Goal: Information Seeking & Learning: Learn about a topic

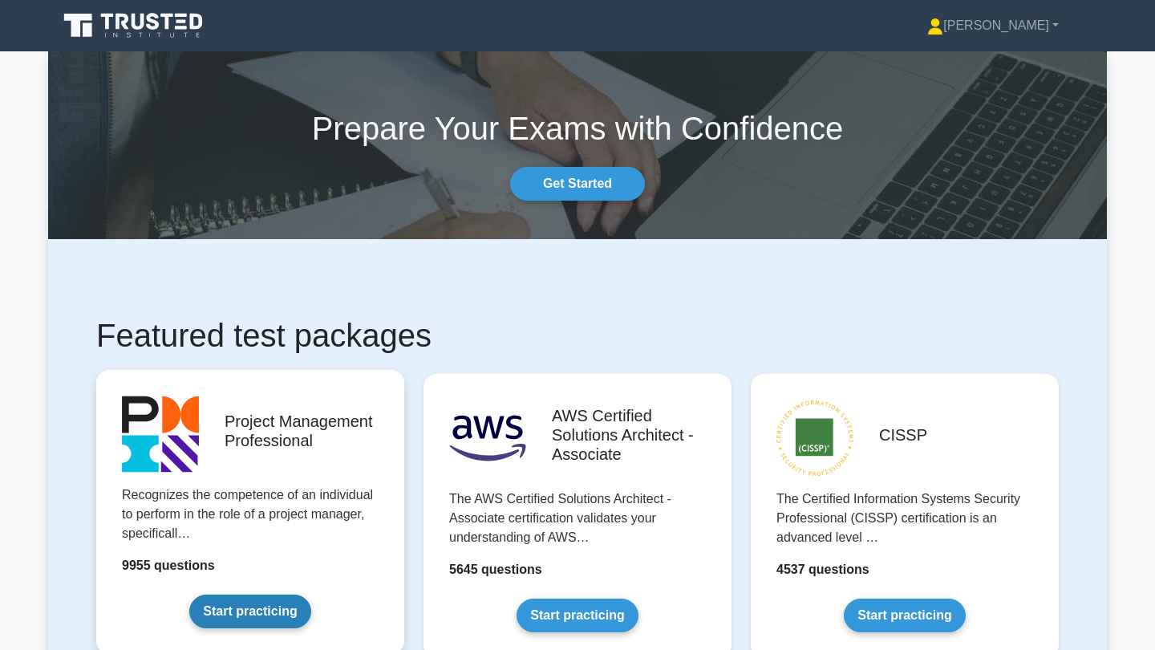
click at [276, 605] on link "Start practicing" at bounding box center [249, 612] width 121 height 34
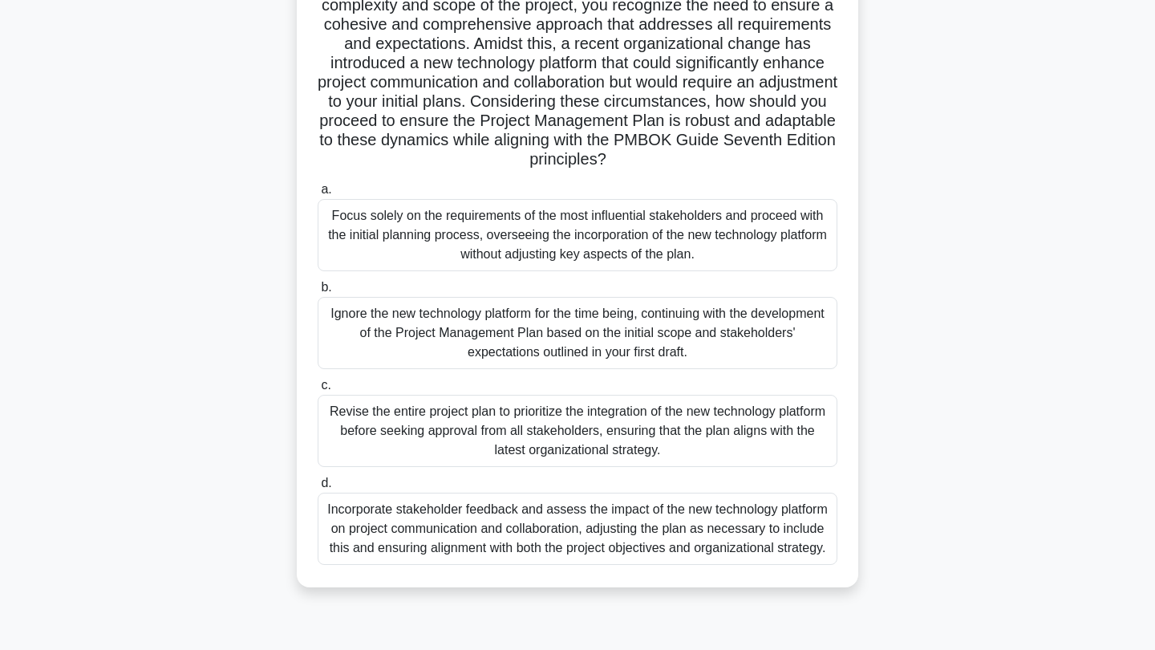
scroll to position [217, 0]
click at [611, 525] on div "Incorporate stakeholder feedback and assess the impact of the new technology pl…" at bounding box center [578, 529] width 520 height 72
click at [318, 489] on input "d. Incorporate stakeholder feedback and assess the impact of the new technology…" at bounding box center [318, 483] width 0 height 10
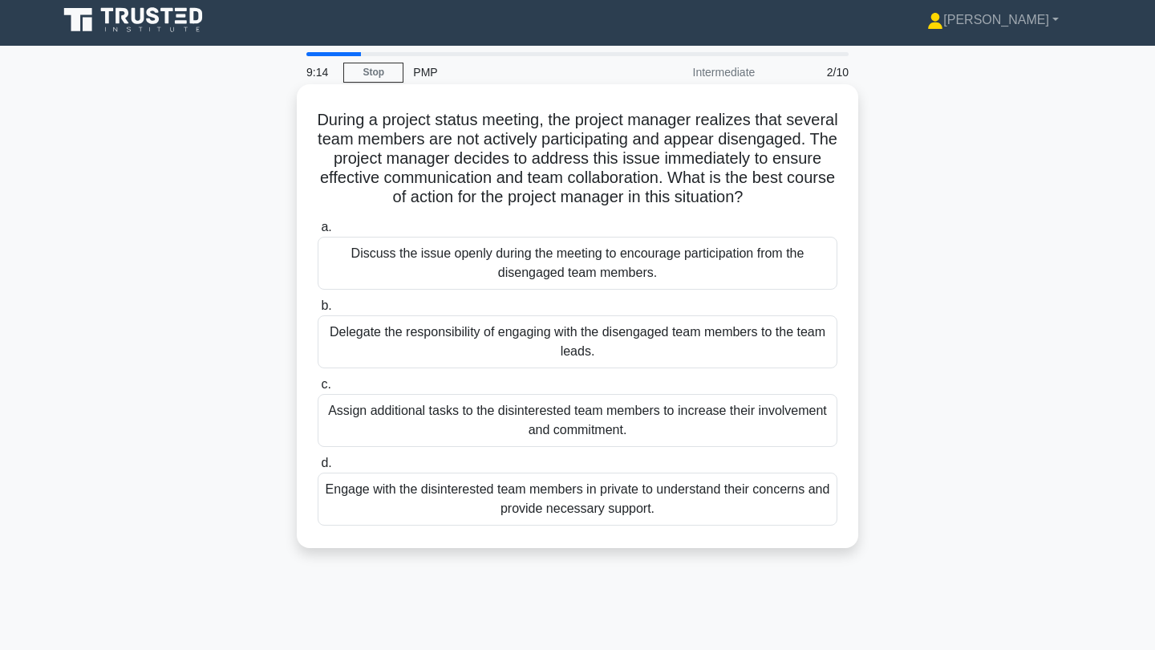
scroll to position [0, 0]
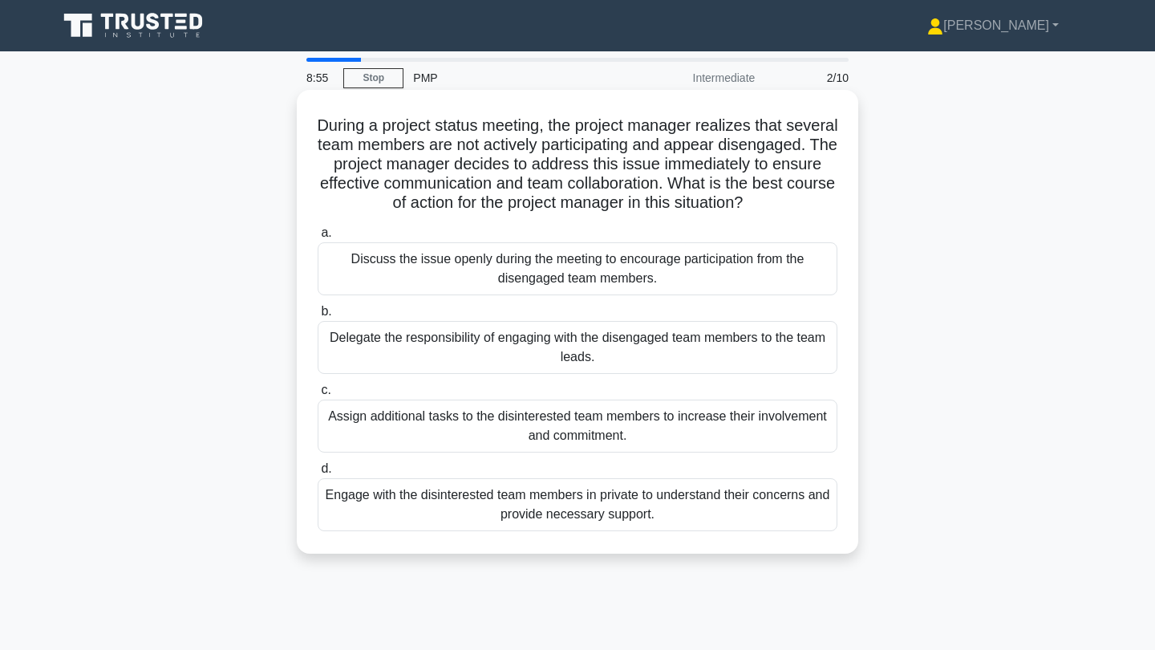
click at [657, 520] on div "Engage with the disinterested team members in private to understand their conce…" at bounding box center [578, 504] width 520 height 53
click at [318, 474] on input "d. Engage with the disinterested team members in private to understand their co…" at bounding box center [318, 469] width 0 height 10
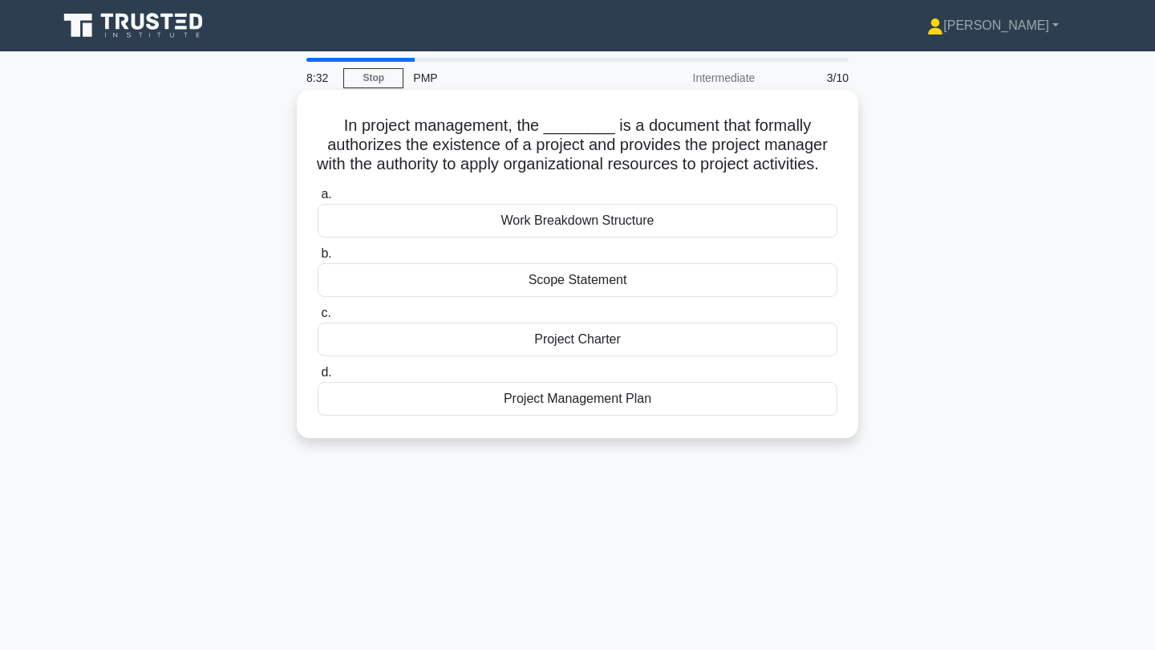
click at [658, 356] on div "Project Charter" at bounding box center [578, 340] width 520 height 34
click at [318, 319] on input "c. Project Charter" at bounding box center [318, 313] width 0 height 10
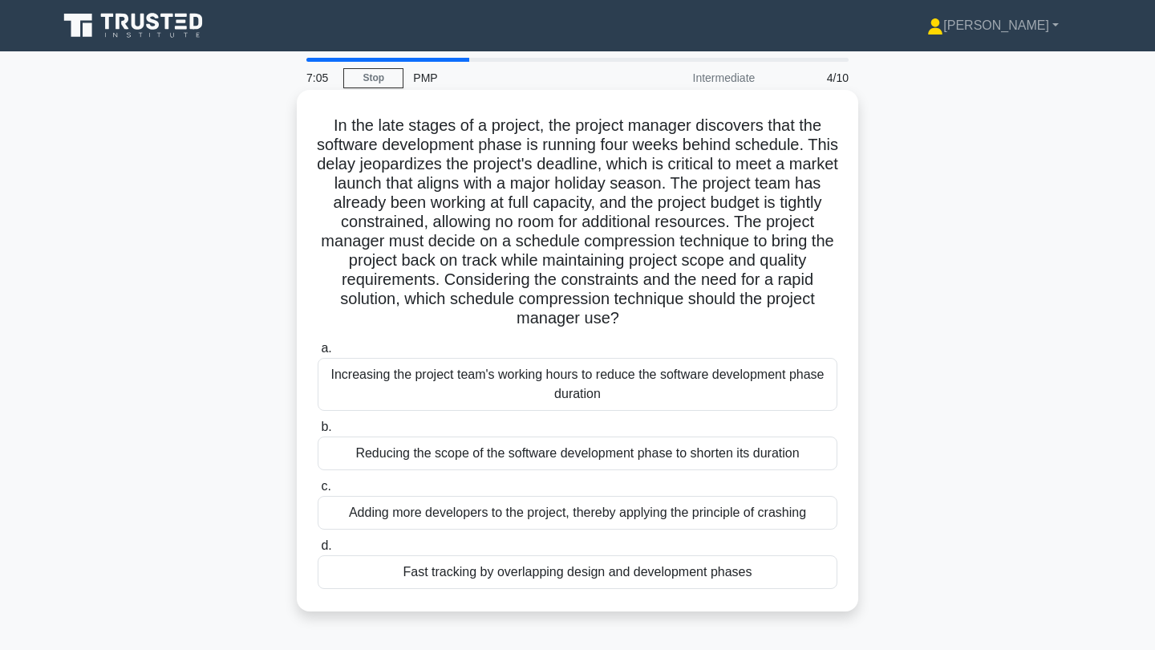
click at [680, 531] on div "a. Increasing the project team's working hours to reduce the software developme…" at bounding box center [577, 463] width 539 height 257
click at [695, 514] on div "Adding more developers to the project, thereby applying the principle of crashi…" at bounding box center [578, 513] width 520 height 34
click at [318, 492] on input "c. Adding more developers to the project, thereby applying the principle of cra…" at bounding box center [318, 486] width 0 height 10
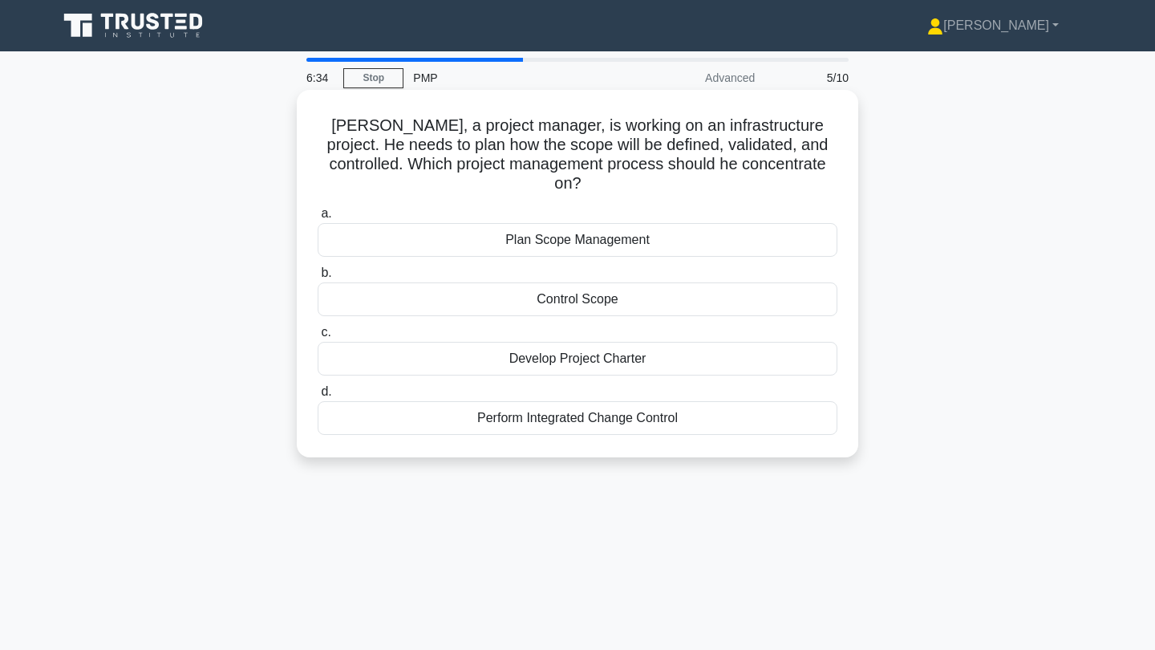
click at [642, 223] on div "Plan Scope Management" at bounding box center [578, 240] width 520 height 34
click at [318, 219] on input "a. Plan Scope Management" at bounding box center [318, 214] width 0 height 10
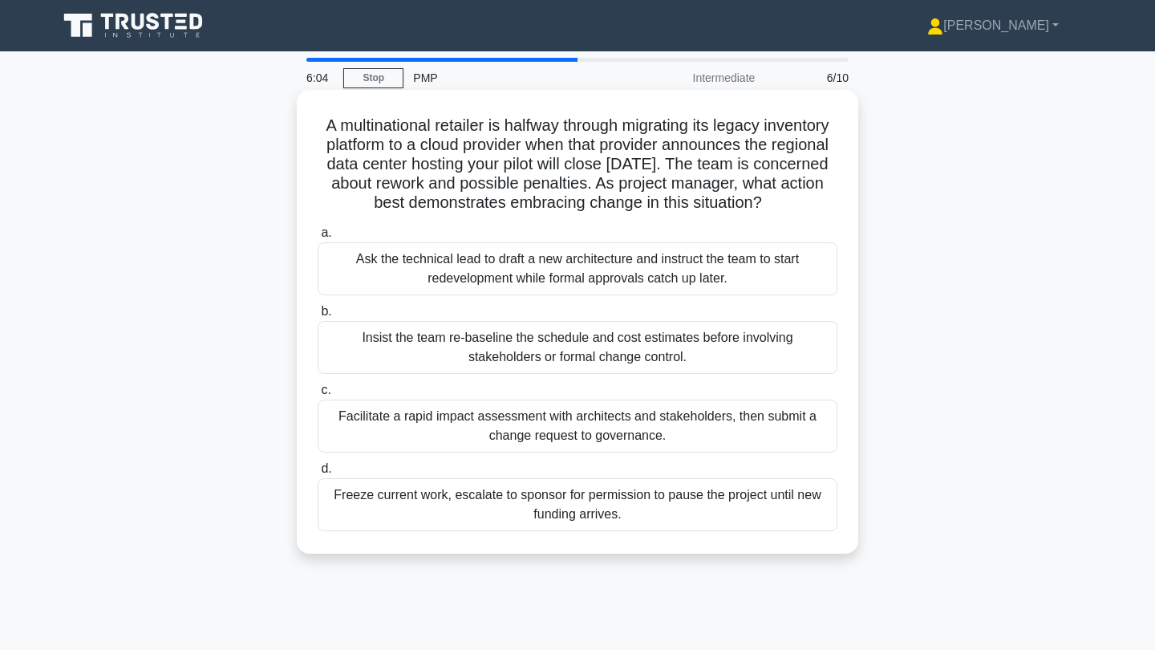
click at [684, 428] on div "Facilitate a rapid impact assessment with architects and stakeholders, then sub…" at bounding box center [578, 426] width 520 height 53
click at [318, 396] on input "c. Facilitate a rapid impact assessment with architects and stakeholders, then …" at bounding box center [318, 390] width 0 height 10
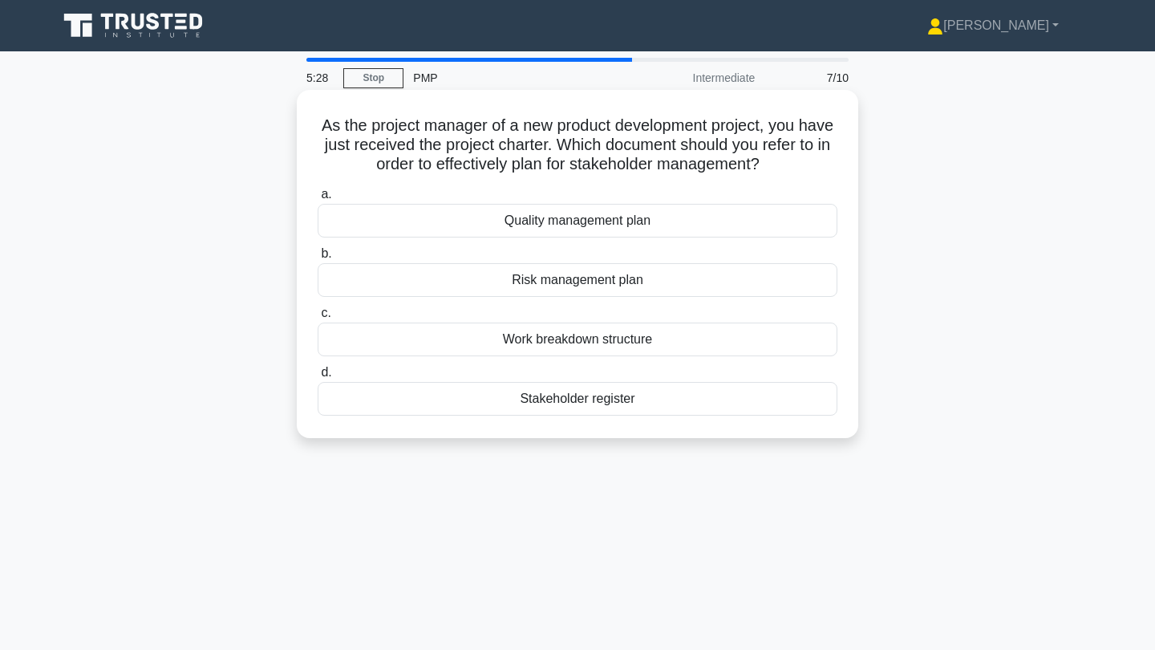
click at [624, 396] on div "Stakeholder register" at bounding box center [578, 399] width 520 height 34
click at [318, 378] on input "d. Stakeholder register" at bounding box center [318, 373] width 0 height 10
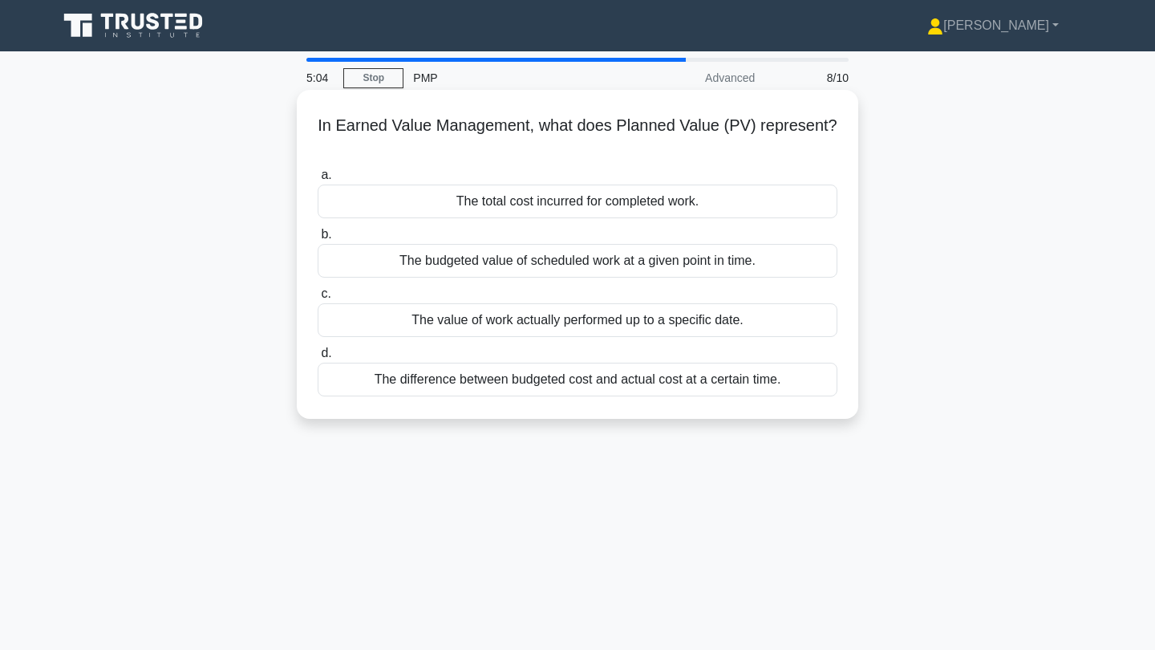
click at [644, 323] on div "The value of work actually performed up to a specific date." at bounding box center [578, 320] width 520 height 34
click at [318, 299] on input "c. The value of work actually performed up to a specific date." at bounding box center [318, 294] width 0 height 10
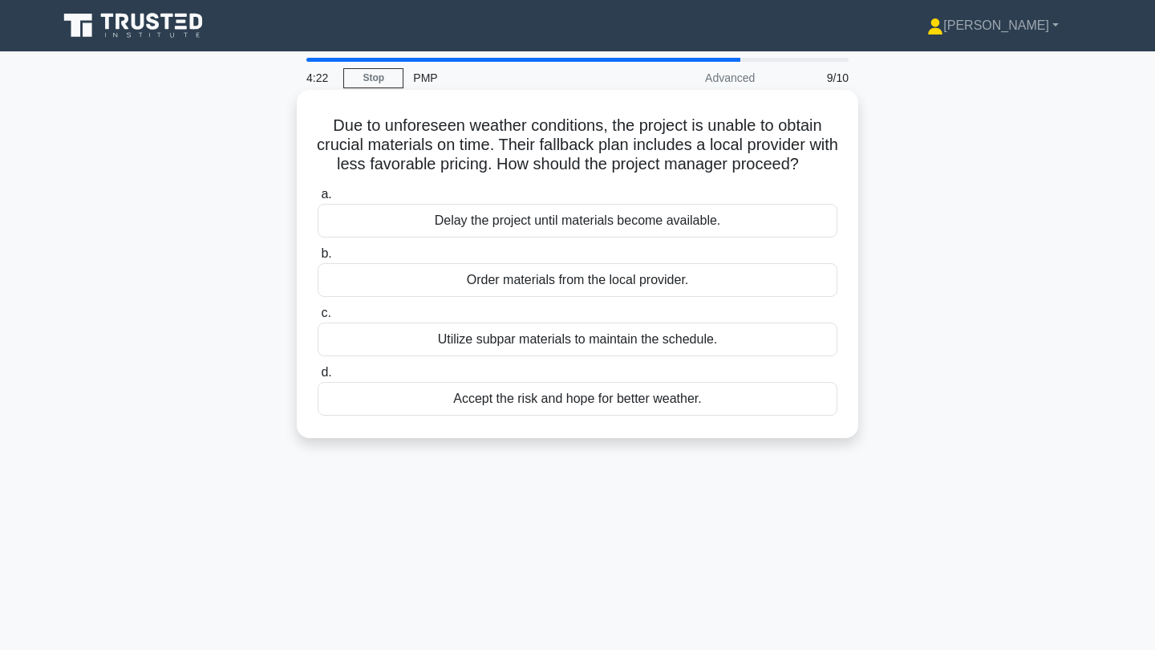
click at [669, 287] on div "Order materials from the local provider." at bounding box center [578, 280] width 520 height 34
click at [318, 259] on input "b. Order materials from the local provider." at bounding box center [318, 254] width 0 height 10
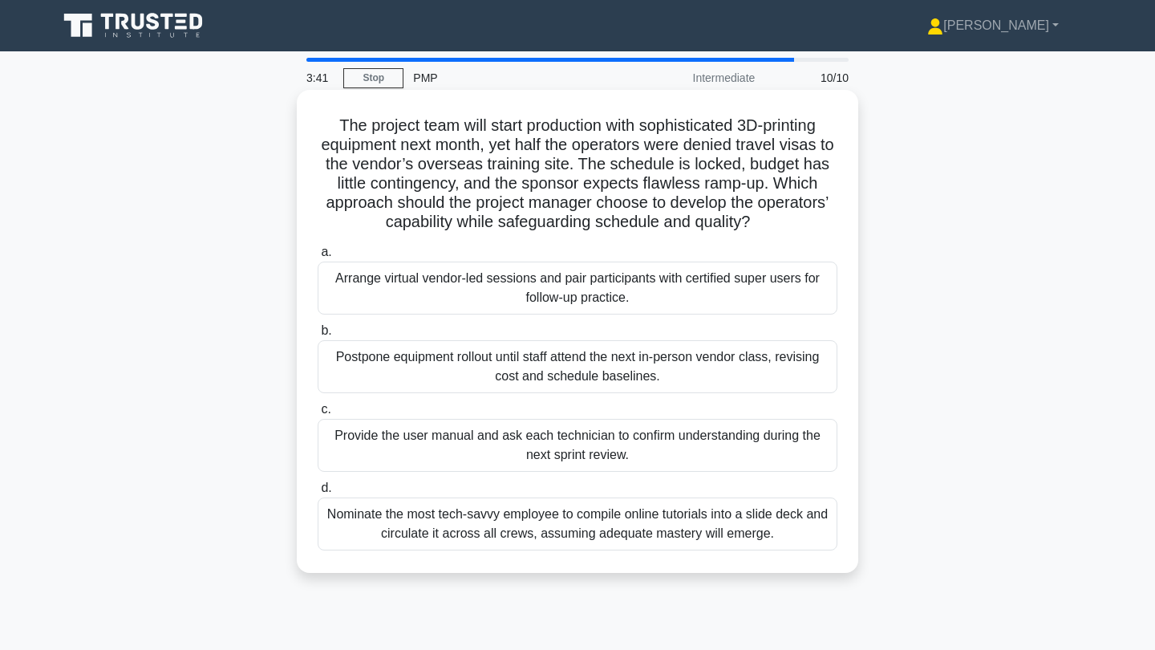
click at [631, 293] on div "Arrange virtual vendor-led sessions and pair participants with certified super …" at bounding box center [578, 288] width 520 height 53
click at [318, 258] on input "a. Arrange virtual vendor-led sessions and pair participants with certified sup…" at bounding box center [318, 252] width 0 height 10
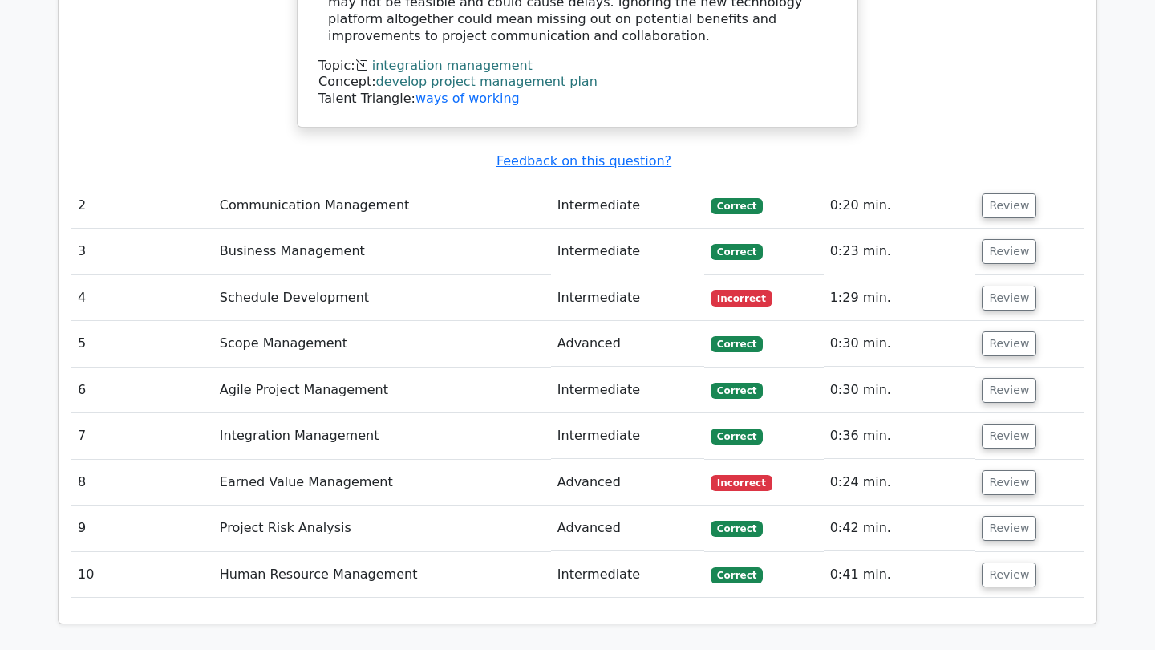
scroll to position [2039, 0]
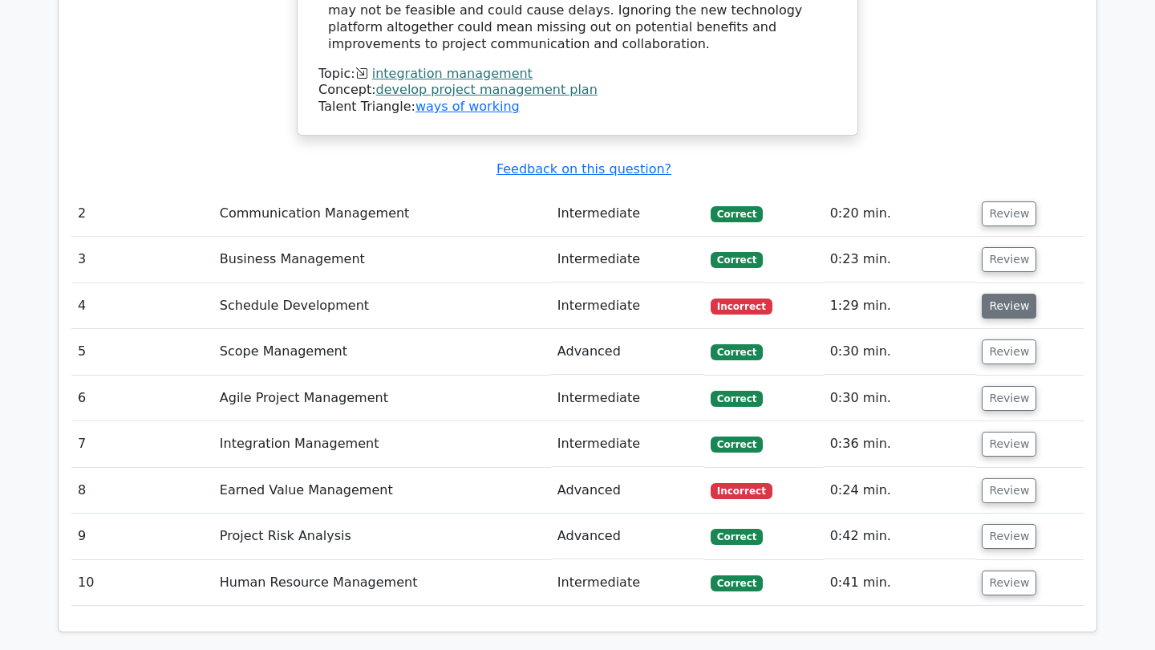
click at [1008, 294] on button "Review" at bounding box center [1009, 306] width 55 height 25
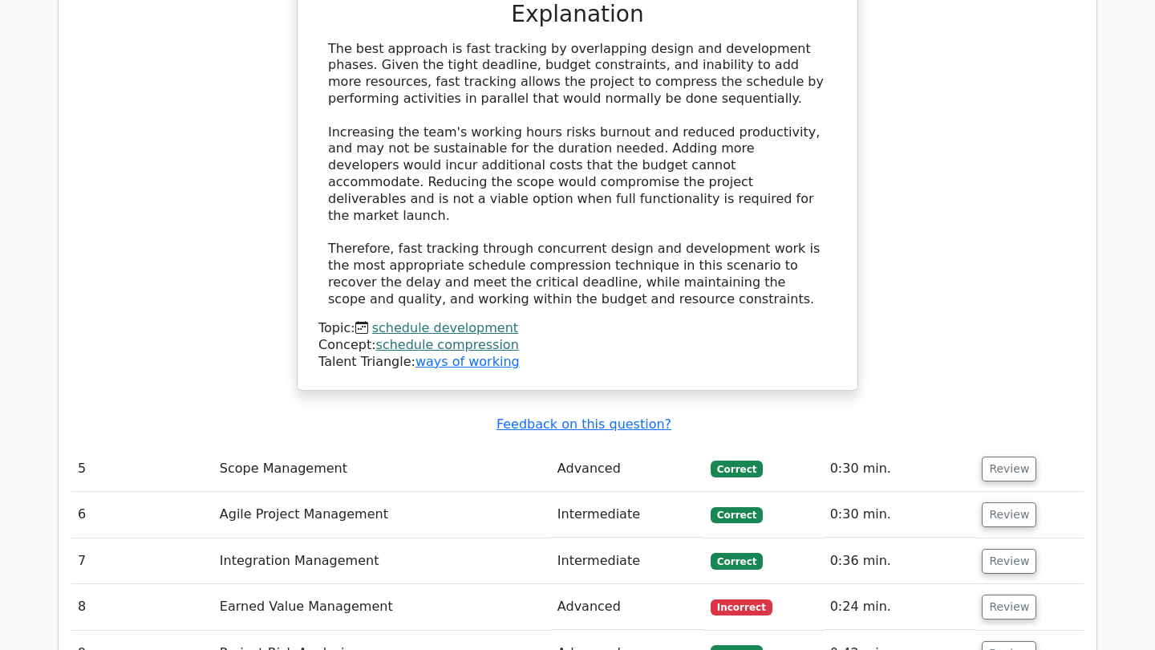
scroll to position [2925, 0]
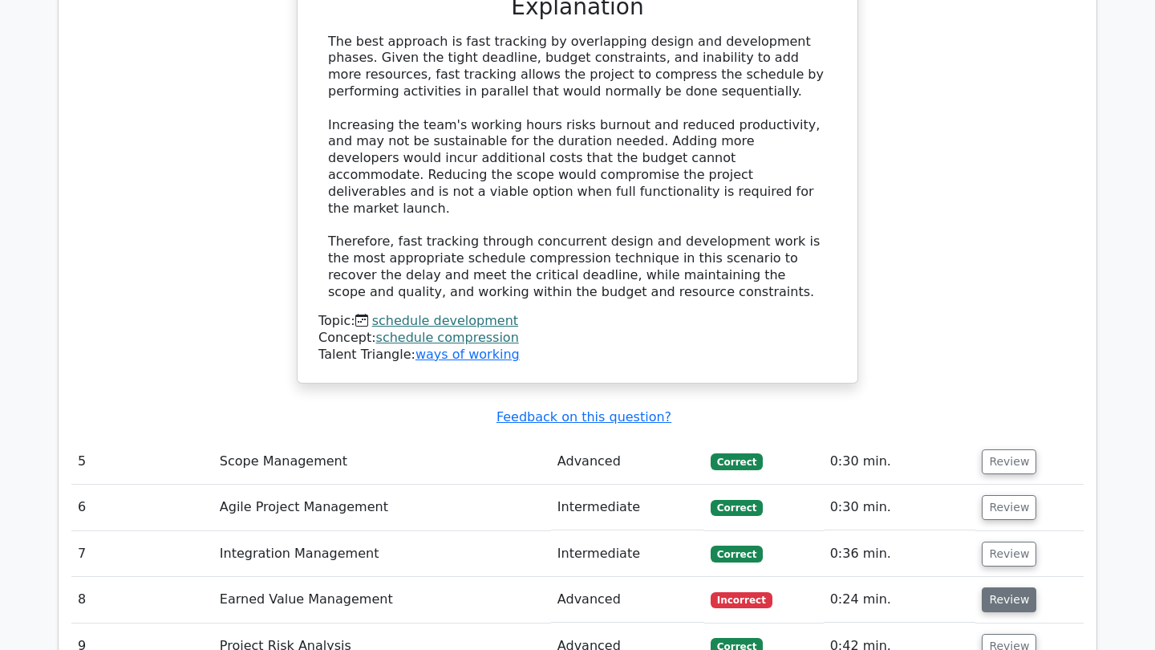
click at [1001, 587] on button "Review" at bounding box center [1009, 599] width 55 height 25
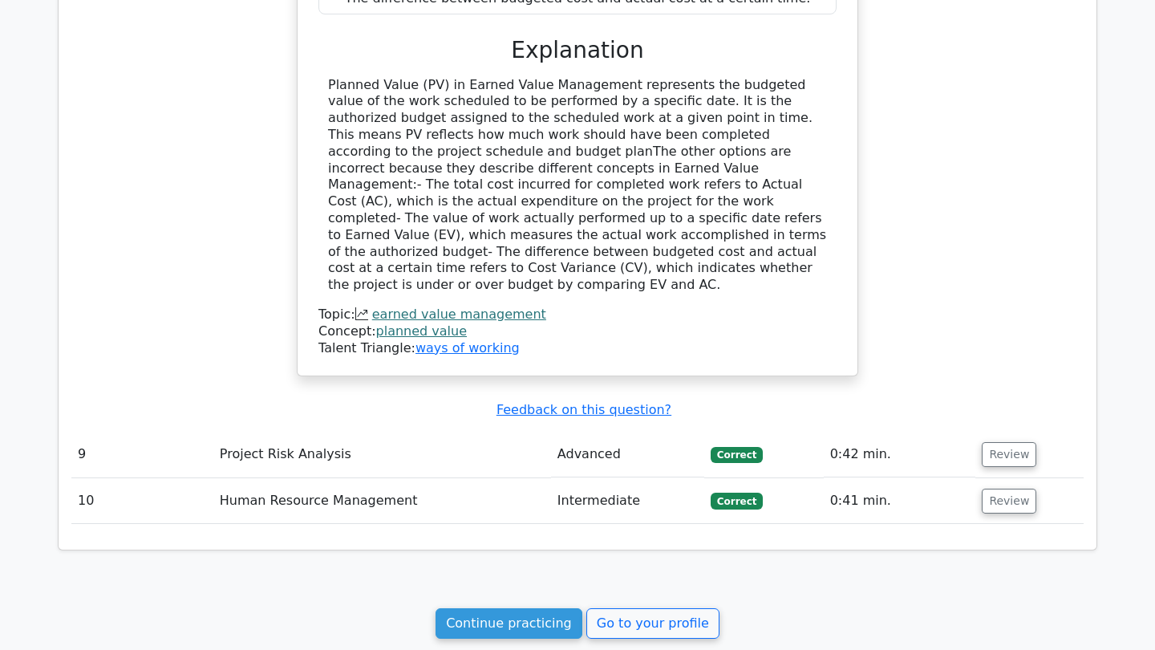
scroll to position [3822, 0]
click at [660, 609] on link "Go to your profile" at bounding box center [653, 624] width 133 height 30
